Goal: Find specific page/section: Find specific page/section

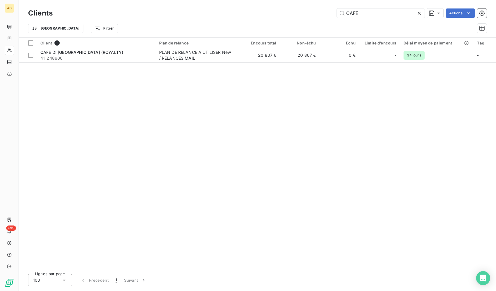
click at [439, 102] on div "Client 1 Plan de relance Encours total Non-échu Échu Limite d’encours Délai moy…" at bounding box center [257, 154] width 477 height 232
click at [430, 131] on div "Client 1 Plan de relance Encours total Non-échu Échu Limite d’encours Délai moy…" at bounding box center [257, 154] width 477 height 232
click at [431, 125] on div "Client 1 Plan de relance Encours total Non-échu Échu Limite d’encours Délai moy…" at bounding box center [257, 154] width 477 height 232
click at [401, 108] on div "Client 1 Plan de relance Encours total Non-échu Échu Limite d’encours Délai moy…" at bounding box center [257, 154] width 477 height 232
click at [400, 68] on div "Client 1 Plan de relance Encours total Non-échu Échu Limite d’encours Délai moy…" at bounding box center [257, 154] width 477 height 232
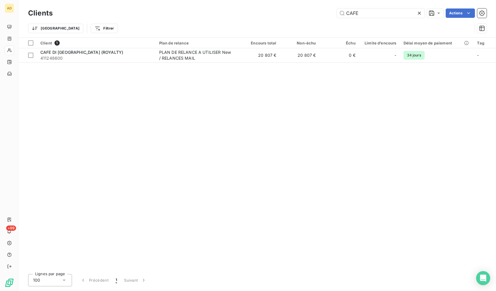
click at [406, 116] on div "Client 1 Plan de relance Encours total Non-échu Échu Limite d’encours Délai moy…" at bounding box center [257, 154] width 477 height 232
click at [437, 112] on div "Client 1 Plan de relance Encours total Non-échu Échu Limite d’encours Délai moy…" at bounding box center [257, 154] width 477 height 232
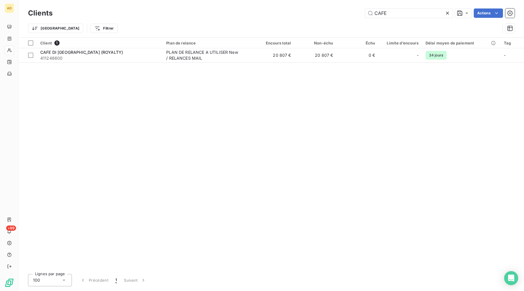
click at [477, 135] on div "Client 1 Plan de relance Encours total Non-échu Échu Limite d’encours Délai moy…" at bounding box center [272, 154] width 506 height 232
click at [489, 116] on div "Client 1 Plan de relance Encours total Non-échu Échu Limite d’encours Délai moy…" at bounding box center [273, 154] width 509 height 232
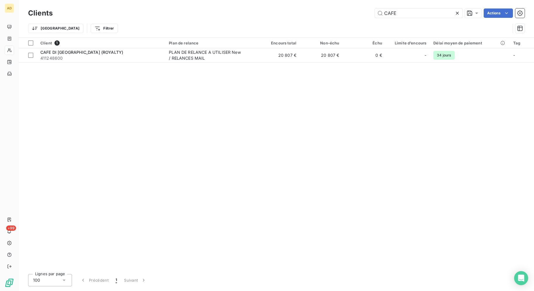
click at [472, 122] on div "Client 1 Plan de relance Encours total Non-échu Échu Limite d’encours Délai moy…" at bounding box center [276, 154] width 515 height 232
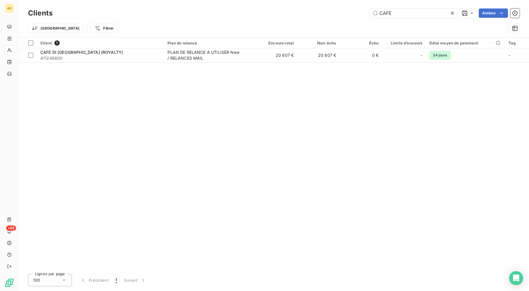
click at [495, 118] on div "Client 1 Plan de relance Encours total Non-échu Échu Limite d’encours Délai moy…" at bounding box center [274, 154] width 510 height 232
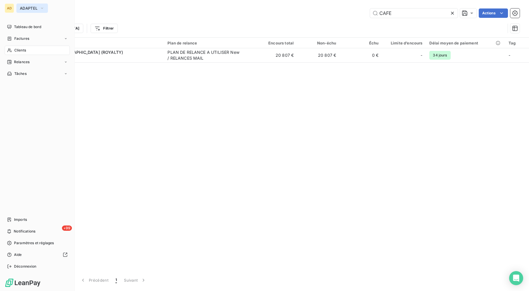
click at [27, 9] on span "ADAPTEL" at bounding box center [29, 8] width 18 height 5
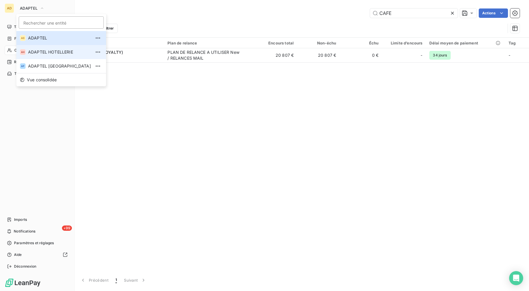
click at [40, 53] on span "ADAPTEL HOTELLERIE" at bounding box center [59, 52] width 63 height 6
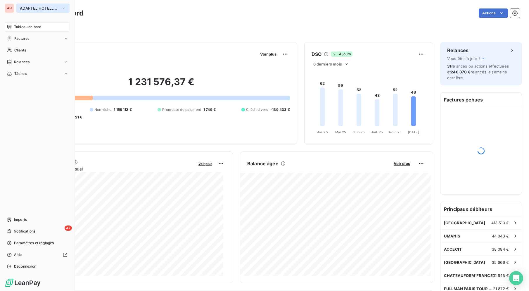
click at [40, 10] on span "ADAPTEL HOTELLERIE" at bounding box center [39, 8] width 39 height 5
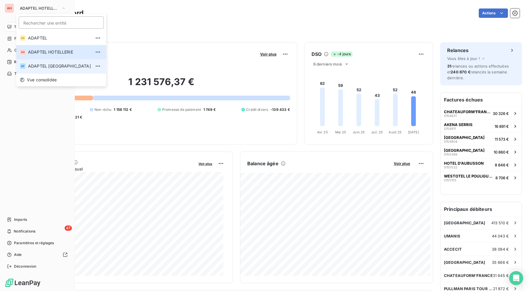
click at [57, 62] on li "AP ADAPTEL [GEOGRAPHIC_DATA]" at bounding box center [61, 66] width 90 height 14
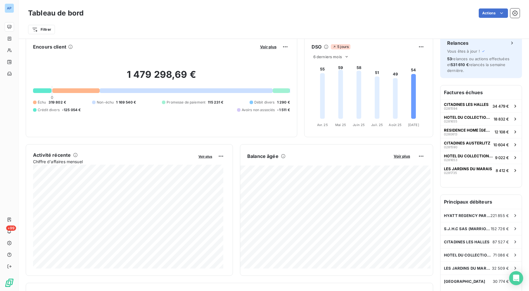
scroll to position [8, 0]
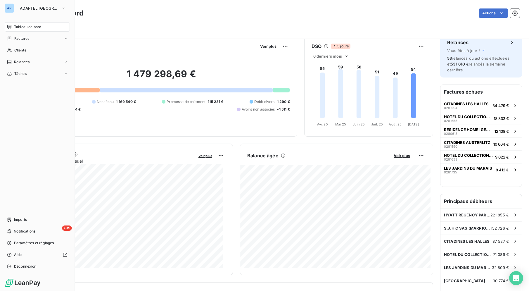
click at [11, 8] on div "AP" at bounding box center [9, 8] width 9 height 9
click at [23, 9] on span "ADAPTEL [GEOGRAPHIC_DATA]" at bounding box center [39, 8] width 39 height 5
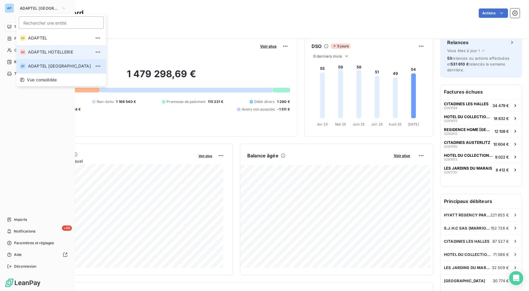
click at [27, 56] on li "AH ADAPTEL HOTELLERIE" at bounding box center [61, 52] width 90 height 14
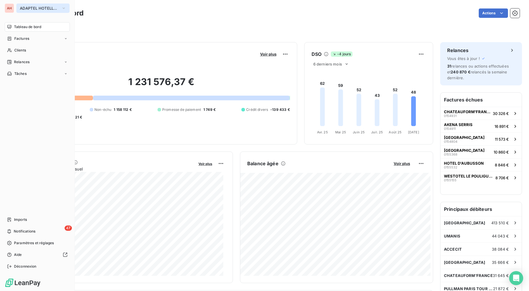
click at [47, 10] on span "ADAPTEL HOTELLERIE" at bounding box center [39, 8] width 39 height 5
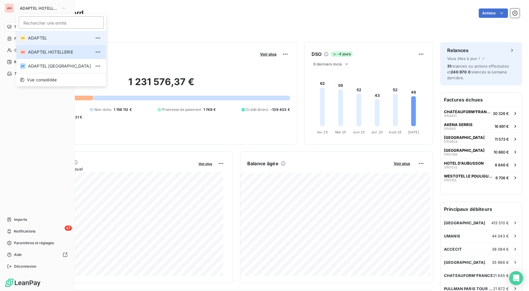
click at [44, 37] on span "ADAPTEL" at bounding box center [59, 38] width 63 height 6
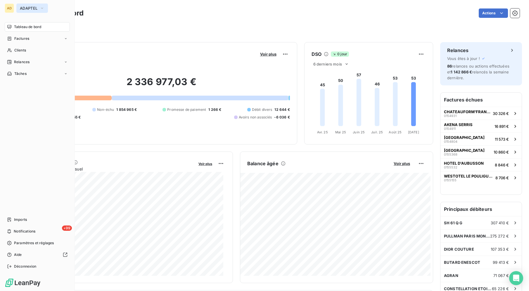
click at [32, 11] on button "ADAPTEL" at bounding box center [32, 8] width 32 height 9
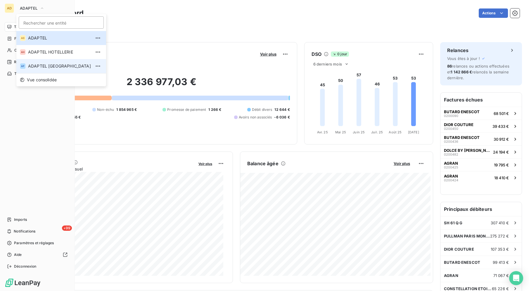
click at [39, 68] on span "ADAPTEL [GEOGRAPHIC_DATA]" at bounding box center [59, 66] width 63 height 6
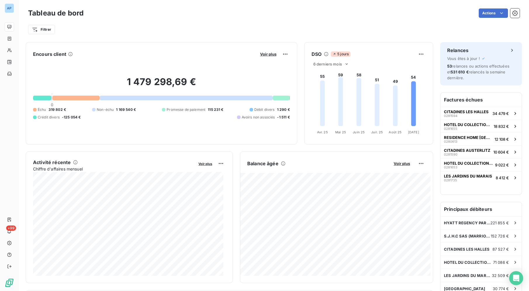
click at [123, 32] on div "Filtrer" at bounding box center [274, 29] width 492 height 11
